Goal: Manage account settings

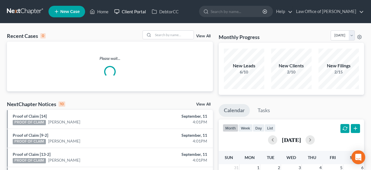
click at [131, 14] on link "Client Portal" at bounding box center [130, 11] width 38 height 10
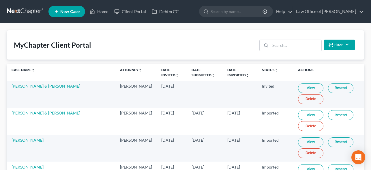
click at [157, 67] on th "Date Invited unfold_more expand_more expand_less" at bounding box center [172, 72] width 30 height 16
click at [161, 71] on link "Date Invited unfold_more expand_more expand_less" at bounding box center [170, 72] width 18 height 9
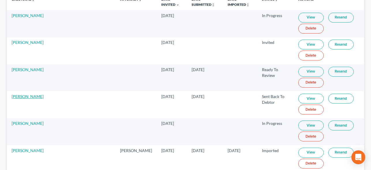
scroll to position [68, 0]
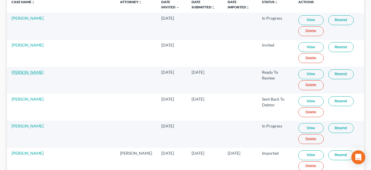
click at [28, 72] on link "[PERSON_NAME]" at bounding box center [28, 72] width 32 height 5
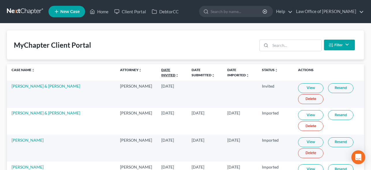
click at [161, 70] on link "Date Invited unfold_more expand_more expand_less" at bounding box center [170, 72] width 18 height 9
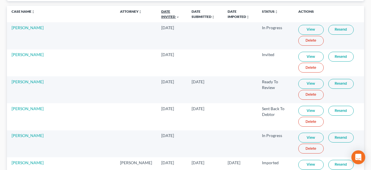
scroll to position [59, 0]
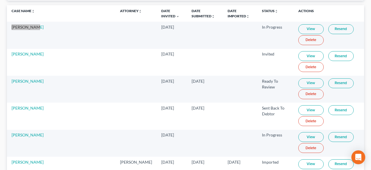
drag, startPoint x: 19, startPoint y: 27, endPoint x: 85, endPoint y: 2, distance: 70.8
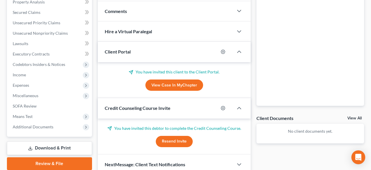
scroll to position [122, 0]
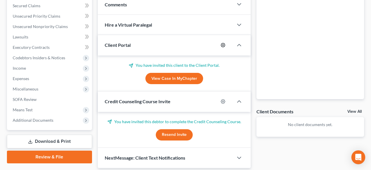
click at [224, 45] on icon "button" at bounding box center [223, 45] width 4 height 4
select select "0"
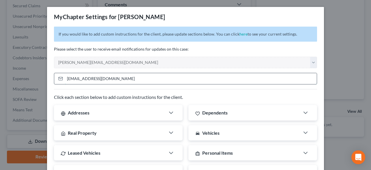
click at [155, 79] on input "alexisballentine2020@gmail.com" at bounding box center [191, 78] width 252 height 11
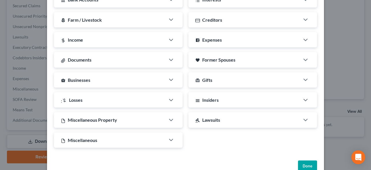
scroll to position [186, 0]
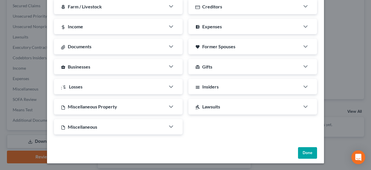
click at [309, 152] on button "Done" at bounding box center [307, 153] width 19 height 12
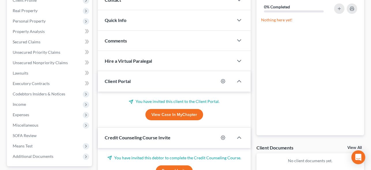
scroll to position [92, 0]
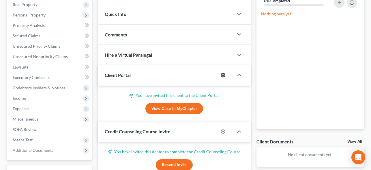
click at [224, 76] on icon "button" at bounding box center [223, 75] width 5 height 5
select select "0"
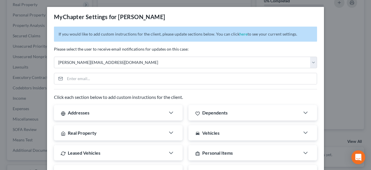
scroll to position [186, 0]
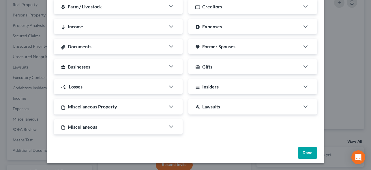
click at [305, 149] on button "Done" at bounding box center [307, 153] width 19 height 12
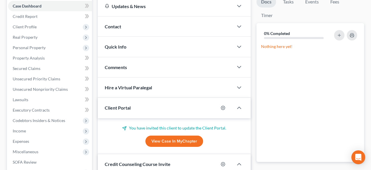
scroll to position [60, 0]
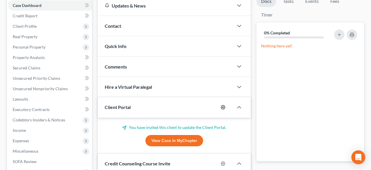
click at [224, 105] on icon "button" at bounding box center [223, 107] width 5 height 5
select select "0"
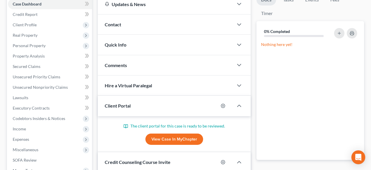
scroll to position [82, 0]
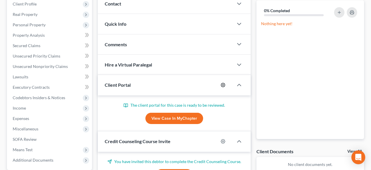
click at [221, 84] on icon "button" at bounding box center [223, 85] width 4 height 4
select select "0"
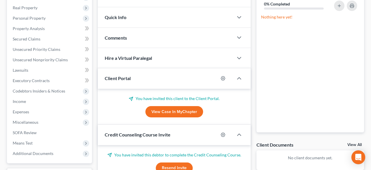
scroll to position [89, 0]
click at [223, 77] on icon "button" at bounding box center [223, 78] width 5 height 5
select select "0"
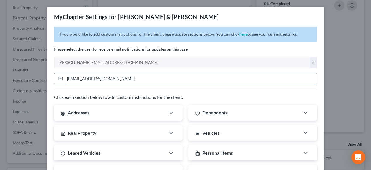
click at [126, 78] on input "alleymolly@gmail.com" at bounding box center [191, 78] width 252 height 11
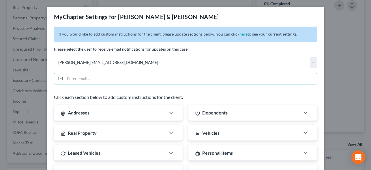
scroll to position [186, 0]
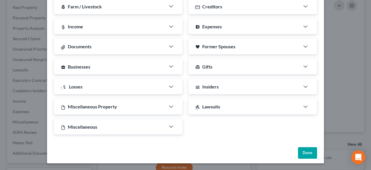
click at [310, 153] on button "Done" at bounding box center [307, 153] width 19 height 12
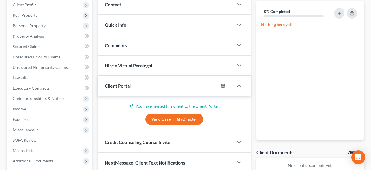
scroll to position [98, 0]
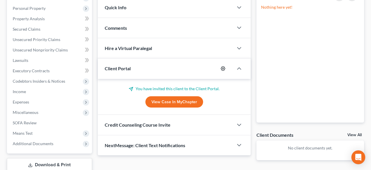
click at [224, 66] on icon "button" at bounding box center [223, 68] width 4 height 4
select select "0"
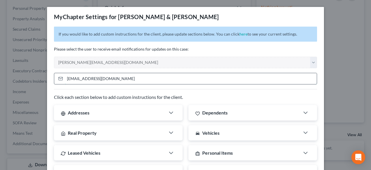
click at [118, 77] on input "joestrd4@gmail.com" at bounding box center [191, 78] width 252 height 11
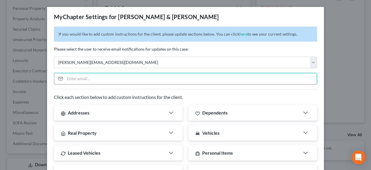
scroll to position [186, 0]
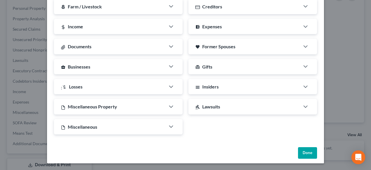
click at [305, 150] on button "Done" at bounding box center [307, 153] width 19 height 12
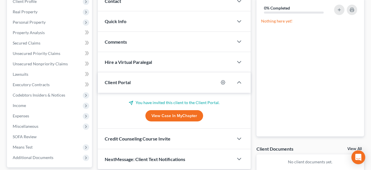
scroll to position [97, 0]
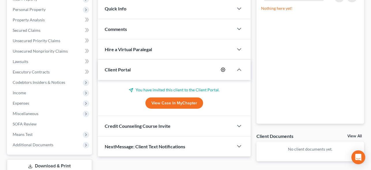
click at [223, 71] on icon "button" at bounding box center [223, 69] width 5 height 5
select select "0"
